Goal: Information Seeking & Learning: Find contact information

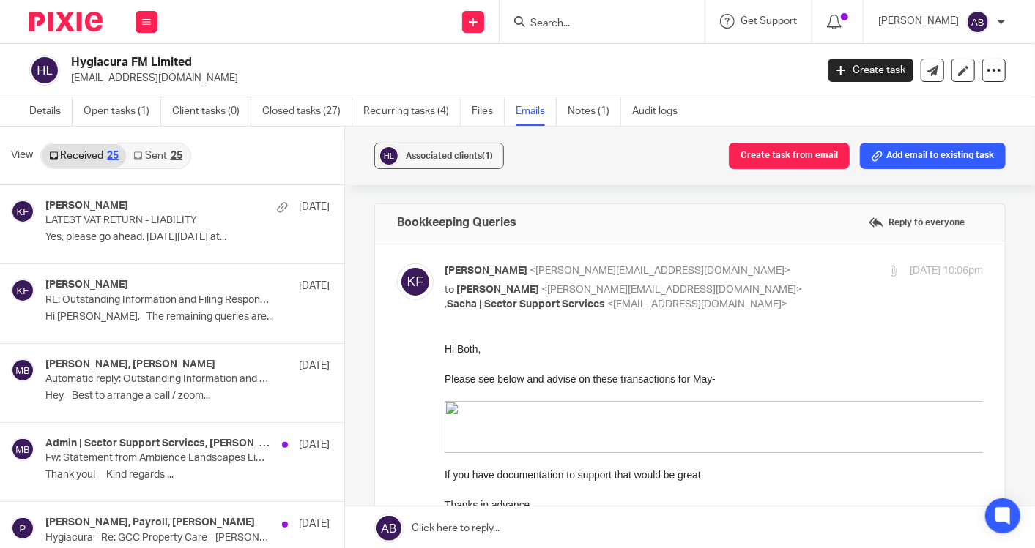
scroll to position [1057, 0]
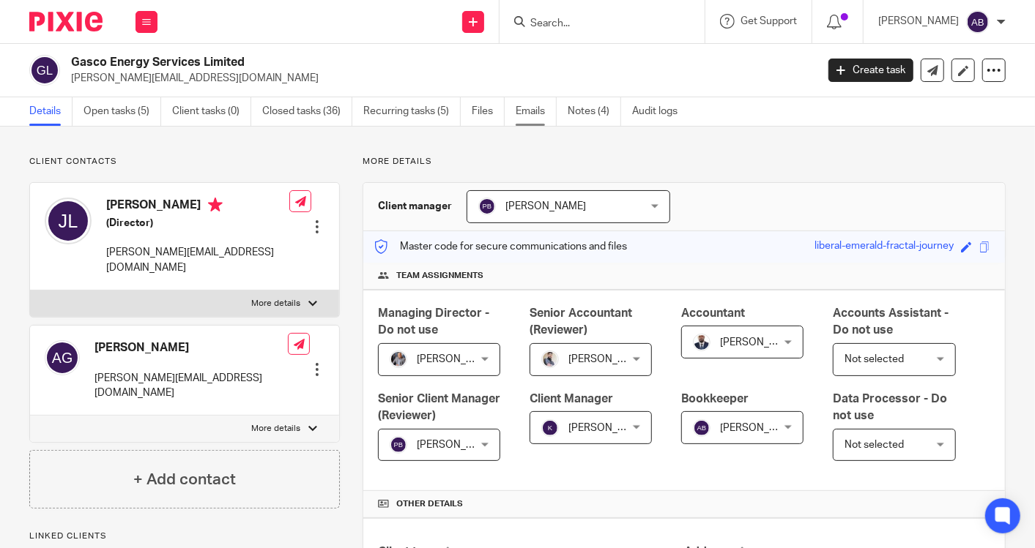
click at [516, 119] on link "Emails" at bounding box center [535, 111] width 41 height 29
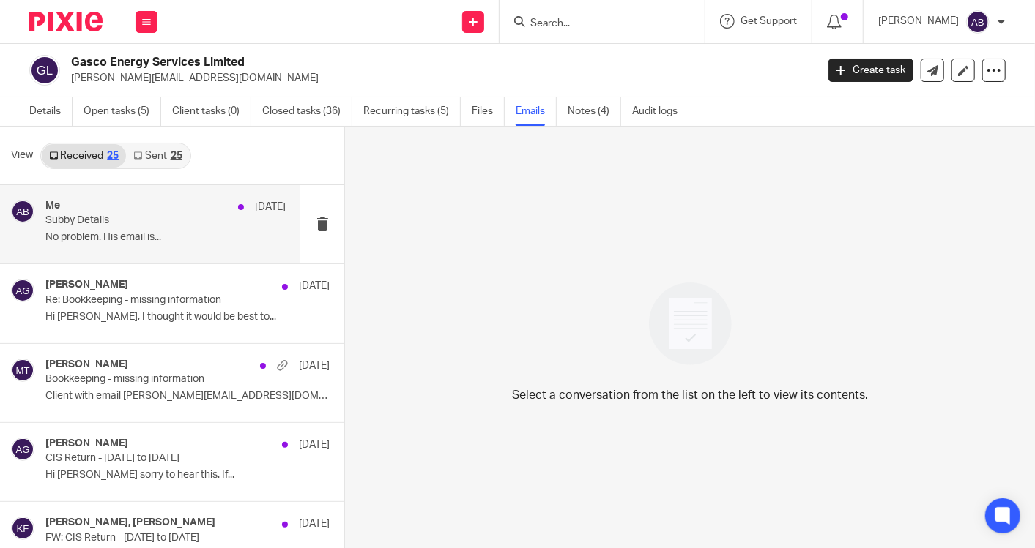
click at [124, 231] on p "No problem. His email is..." at bounding box center [165, 237] width 240 height 12
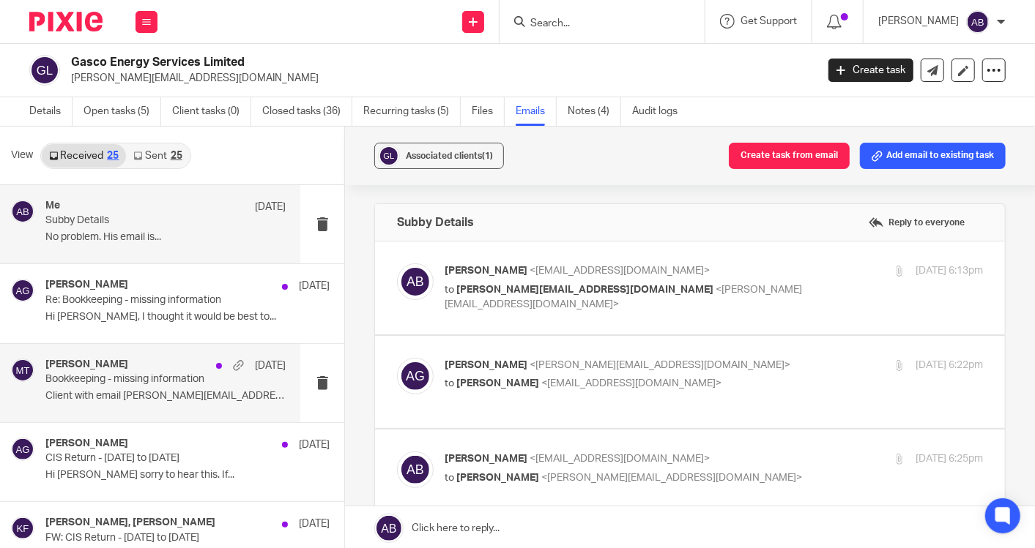
click at [148, 405] on div "Matt Tucker 5 Aug Bookkeeping - missing information Client with email alexandra…" at bounding box center [165, 383] width 240 height 49
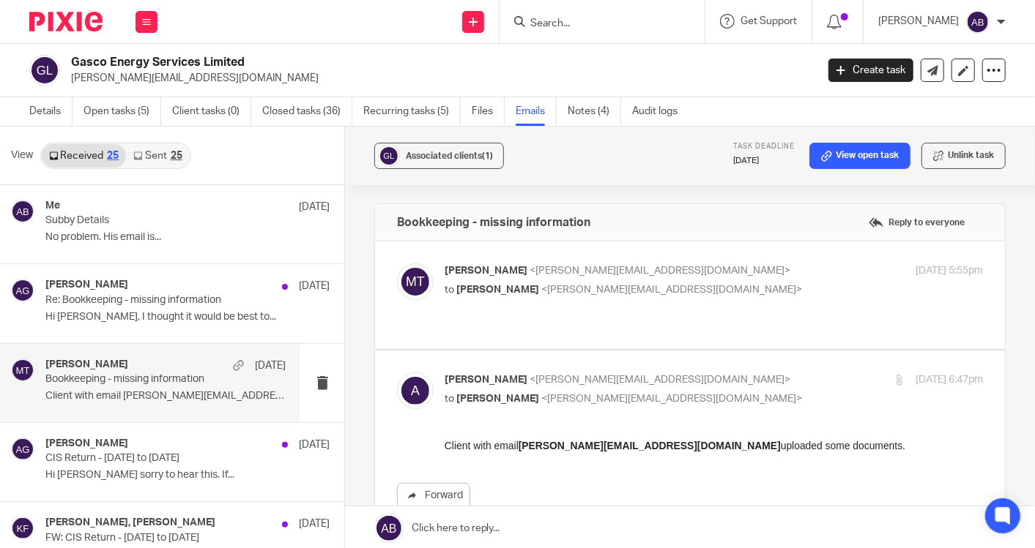
click at [719, 289] on p "to Alexandra Gilfether <alexandra@jhpservices.co.uk>" at bounding box center [623, 290] width 359 height 15
checkbox input "true"
